Goal: Navigation & Orientation: Find specific page/section

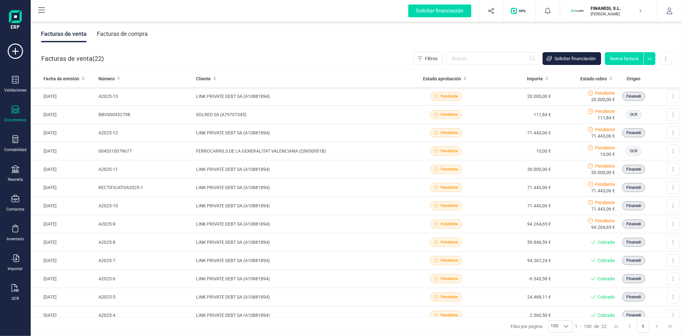
click at [520, 34] on div "Facturas de venta Facturas de compra" at bounding box center [356, 33] width 651 height 27
click at [306, 45] on div "Facturas de venta Facturas de compra" at bounding box center [356, 33] width 651 height 27
click at [550, 39] on div "Facturas de venta Facturas de compra" at bounding box center [356, 33] width 651 height 27
click at [12, 177] on div "Tesorería" at bounding box center [16, 179] width 16 height 5
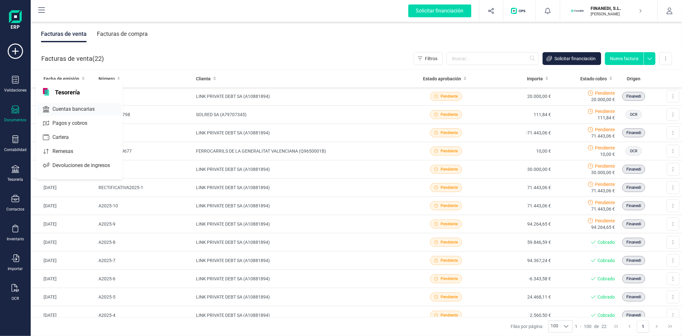
click at [62, 110] on span "Cuentas bancarias" at bounding box center [78, 109] width 56 height 8
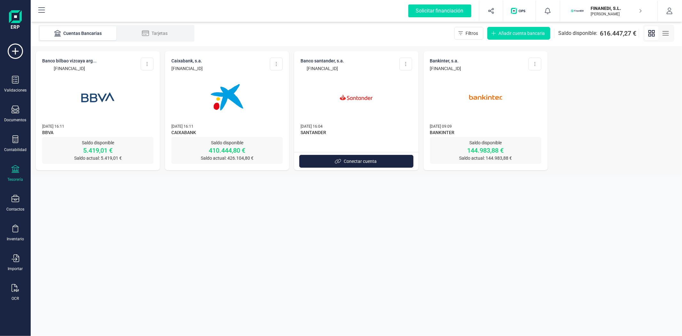
click at [241, 115] on img at bounding box center [227, 97] width 54 height 54
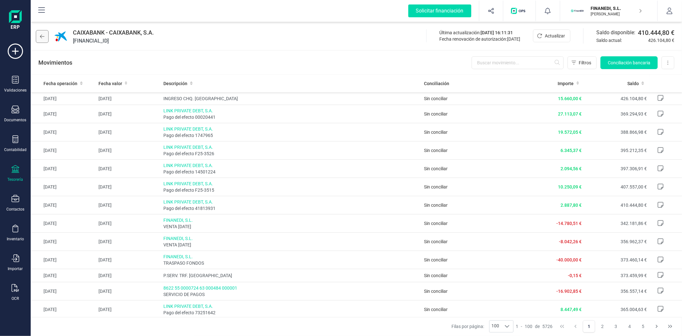
click at [42, 38] on icon at bounding box center [42, 36] width 4 height 5
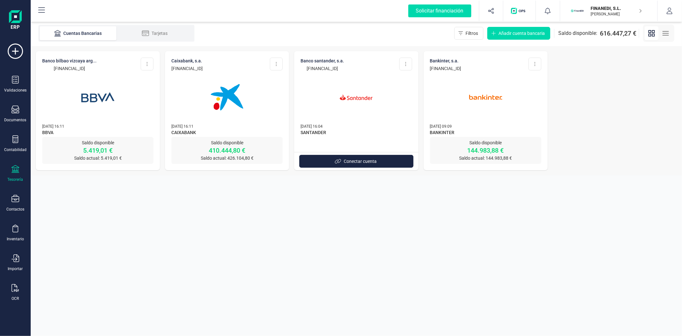
click at [84, 117] on img at bounding box center [98, 97] width 54 height 54
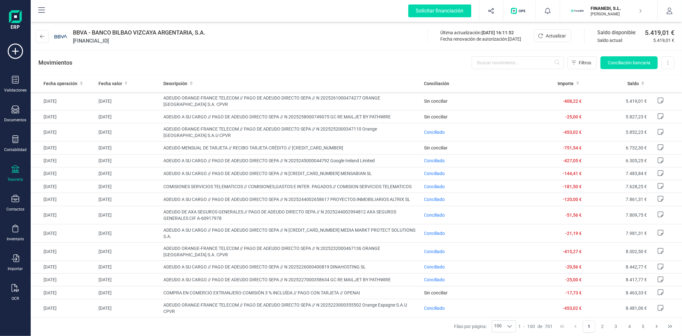
click at [303, 62] on div "Movimientos Filtros Conciliación bancaria Descargar Excel Eliminar cuenta" at bounding box center [356, 62] width 651 height 23
click at [378, 69] on div "Movimientos Filtros Conciliación bancaria Descargar Excel Eliminar cuenta" at bounding box center [356, 62] width 651 height 23
click at [362, 51] on div "Movimientos Filtros Conciliación bancaria Descargar Excel Eliminar cuenta" at bounding box center [356, 62] width 651 height 23
click at [44, 36] on icon at bounding box center [42, 36] width 4 height 5
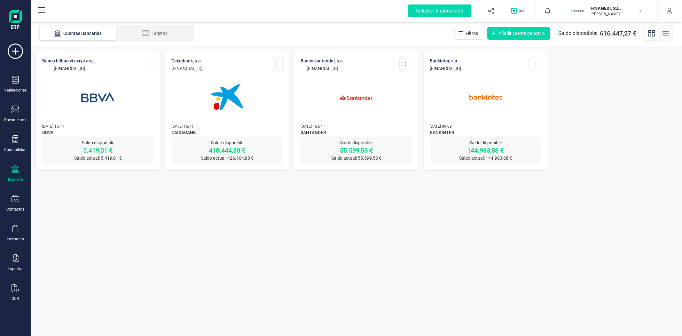
click at [377, 104] on img at bounding box center [356, 97] width 54 height 54
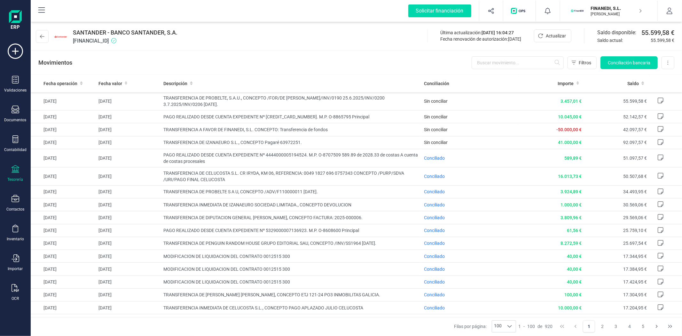
click at [325, 61] on div "Movimientos Filtros Conciliación bancaria Descargar Excel Eliminar cuenta" at bounding box center [356, 62] width 651 height 23
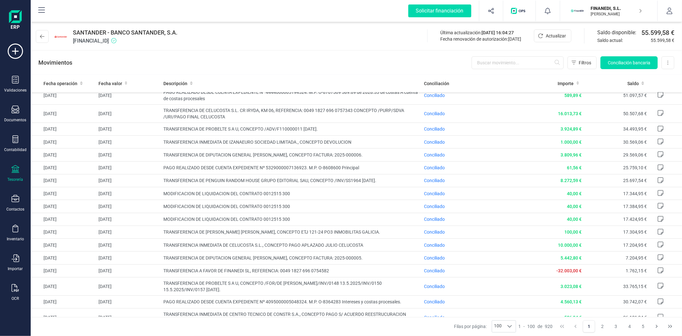
scroll to position [2, 0]
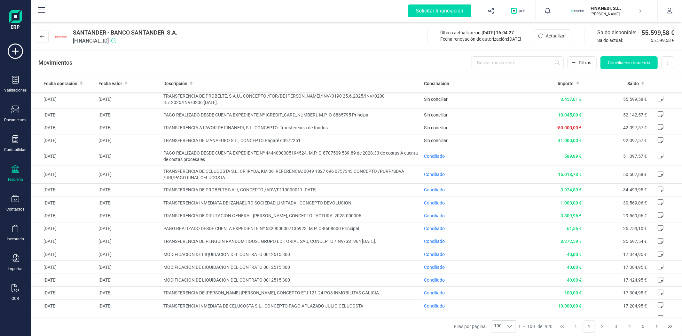
click at [340, 41] on div "SANTANDER - BANCO SANTANDER, S.A. [FINANCIAL_ID] Última actualización: [DATE] 1…" at bounding box center [356, 34] width 651 height 29
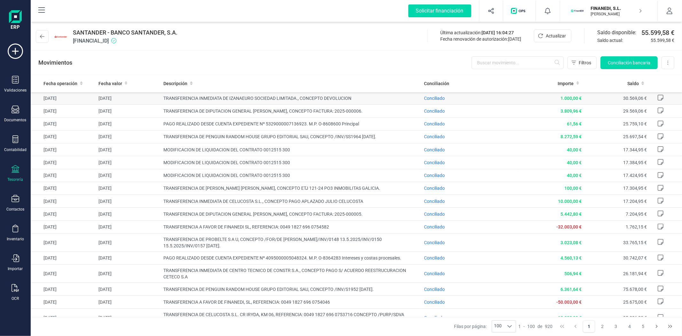
scroll to position [142, 0]
